Goal: Task Accomplishment & Management: Complete application form

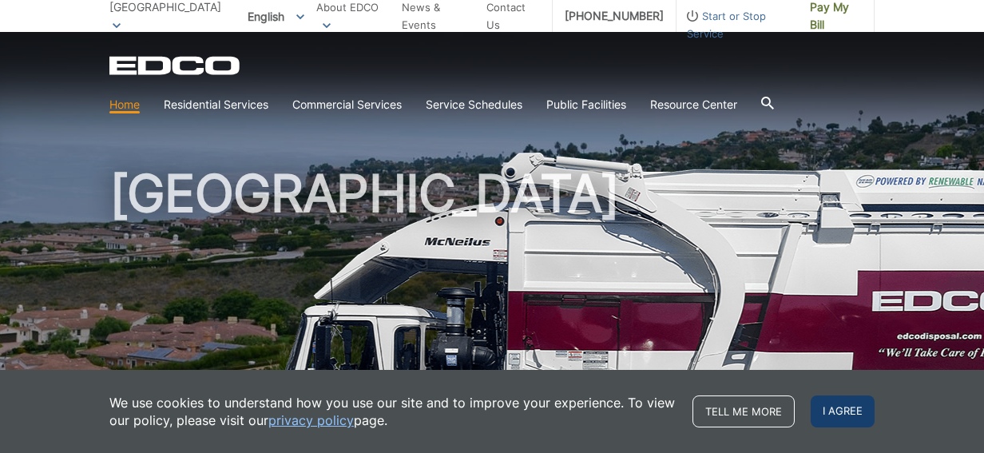
click at [827, 405] on span "I agree" at bounding box center [843, 411] width 64 height 32
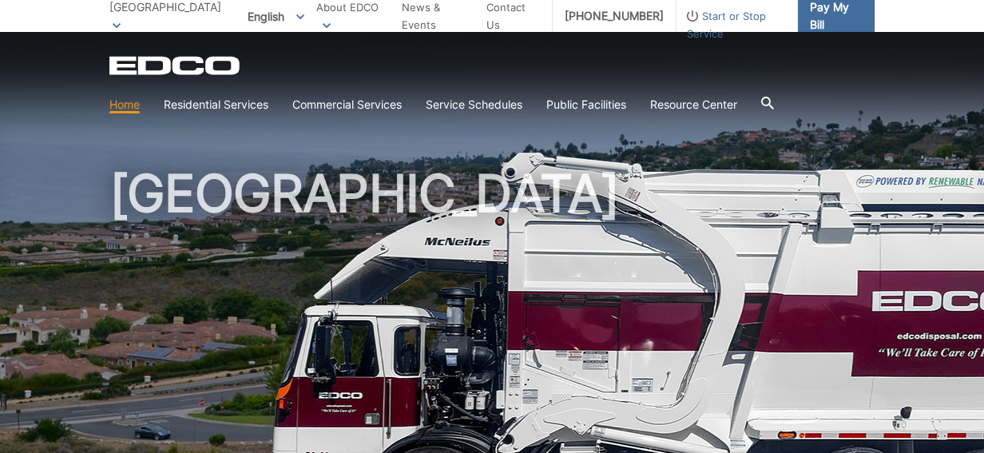
click at [852, 10] on span "Pay My Bill" at bounding box center [836, 15] width 52 height 35
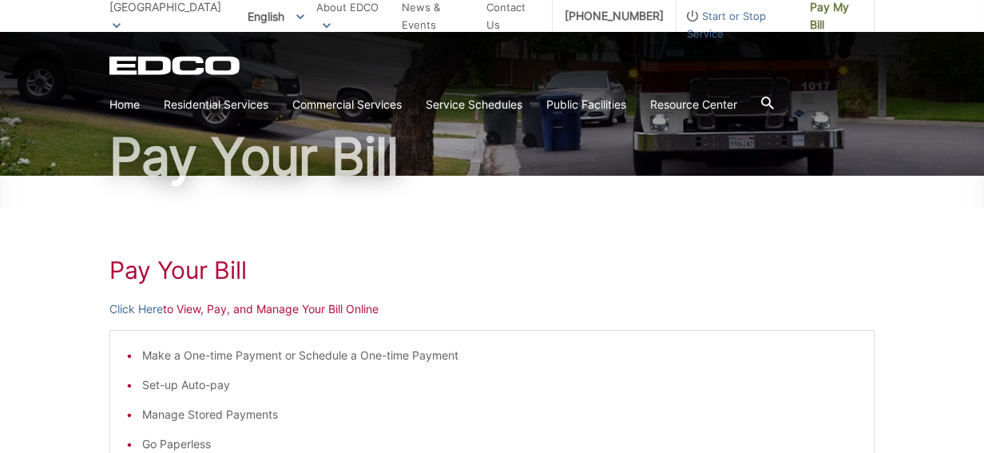
scroll to position [80, 0]
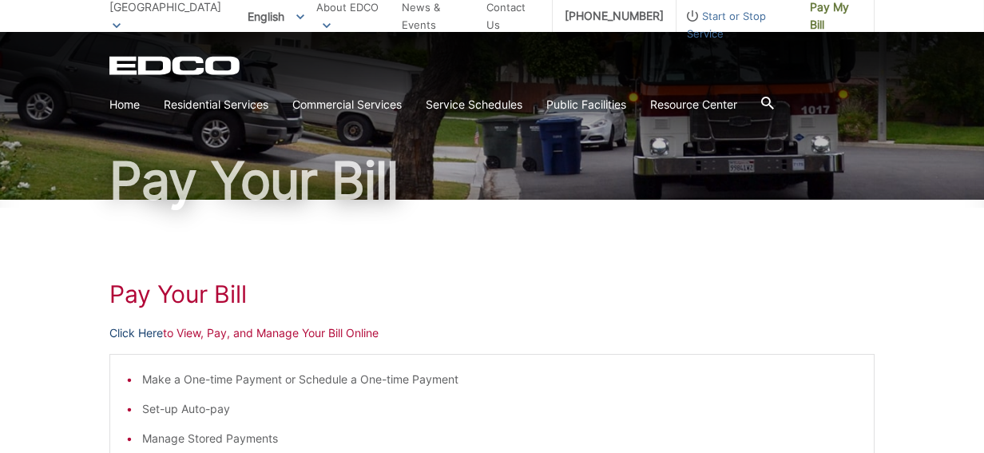
click at [150, 331] on link "Click Here" at bounding box center [136, 333] width 54 height 18
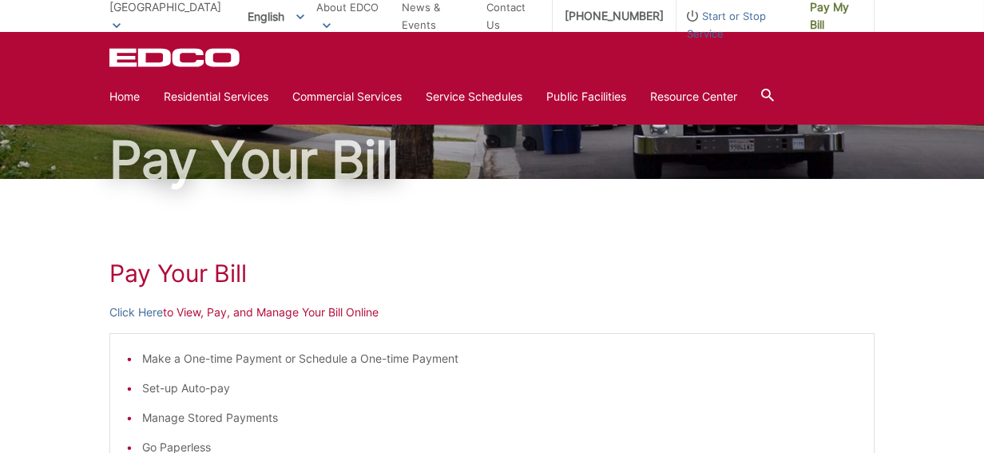
scroll to position [0, 0]
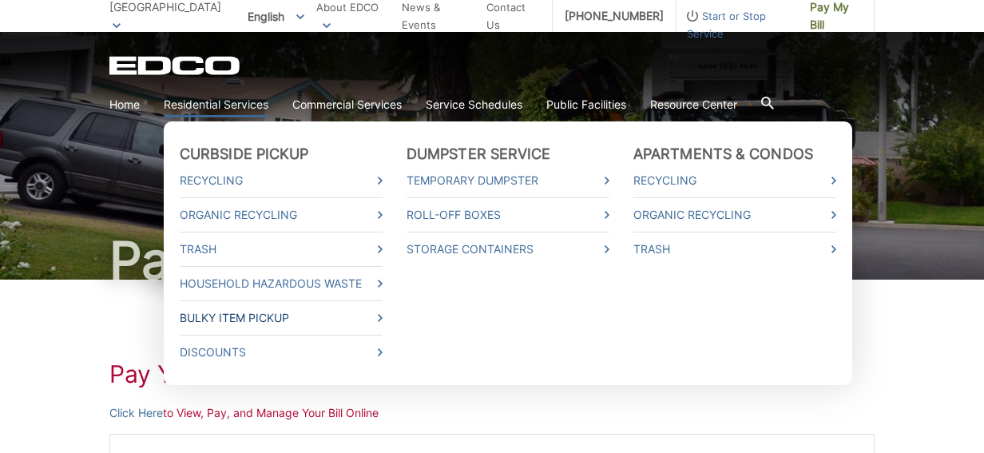
click at [232, 316] on link "Bulky Item Pickup" at bounding box center [281, 318] width 203 height 18
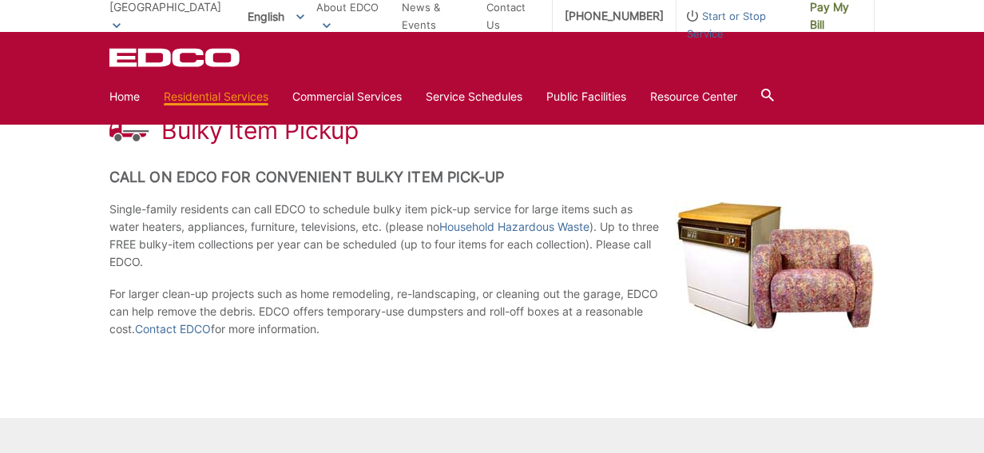
scroll to position [240, 0]
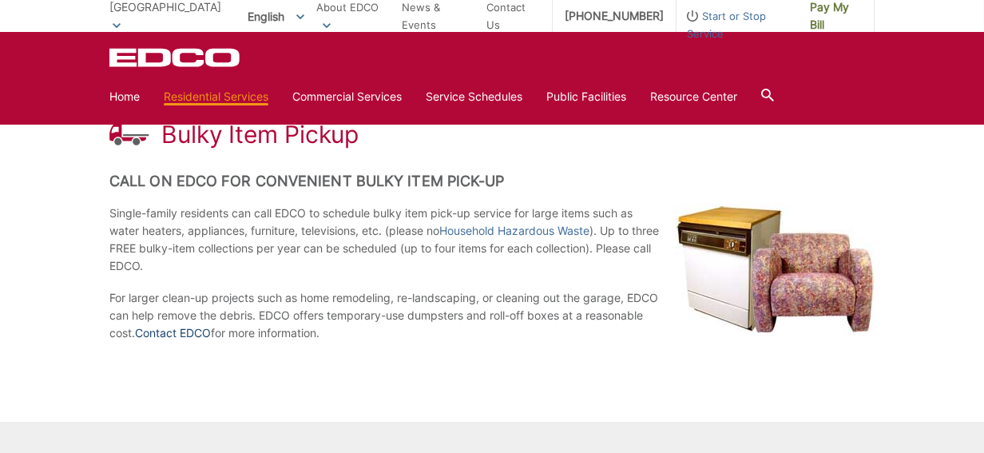
click at [192, 331] on link "Contact EDCO" at bounding box center [173, 333] width 76 height 18
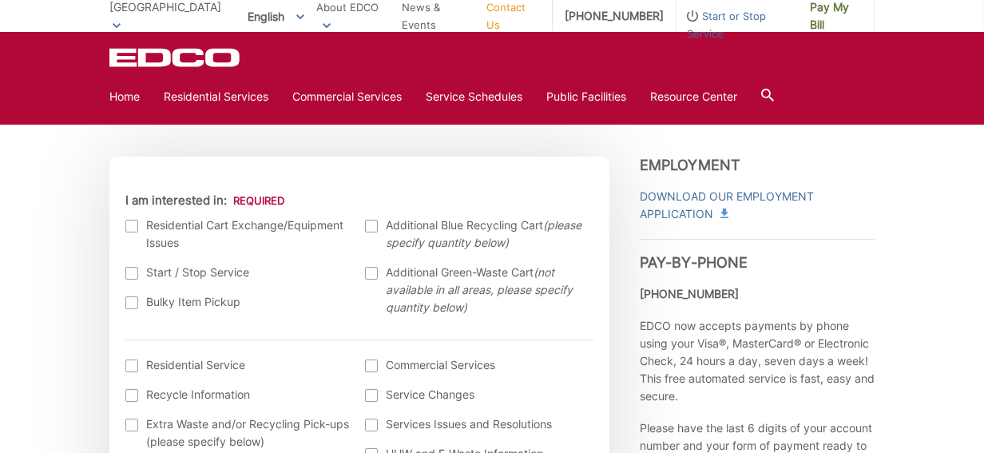
scroll to position [479, 0]
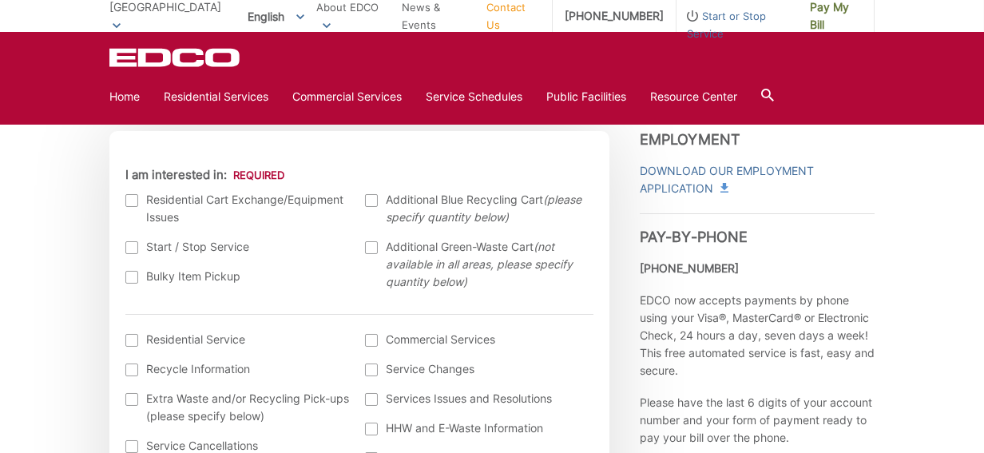
click at [135, 279] on div at bounding box center [131, 277] width 13 height 13
click at [0, 0] on input "Bulky Item Pickup" at bounding box center [0, 0] width 0 height 0
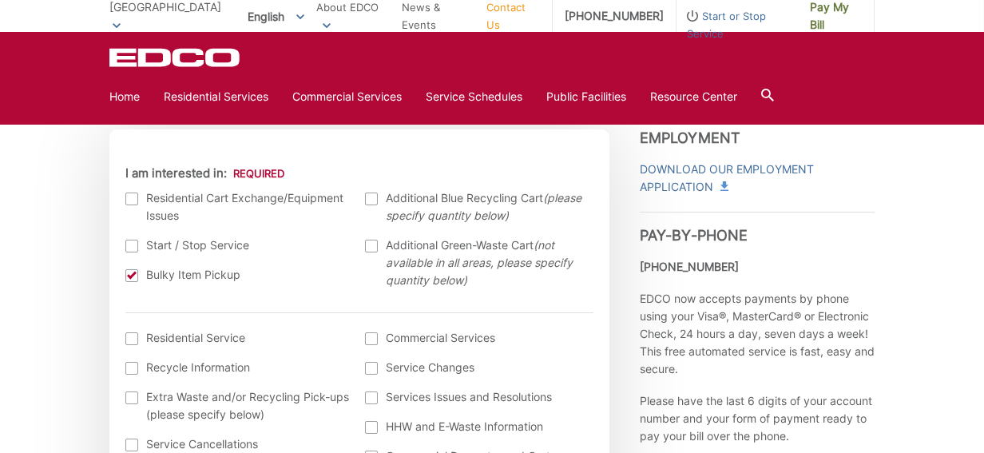
scroll to position [559, 0]
